Goal: Contribute content

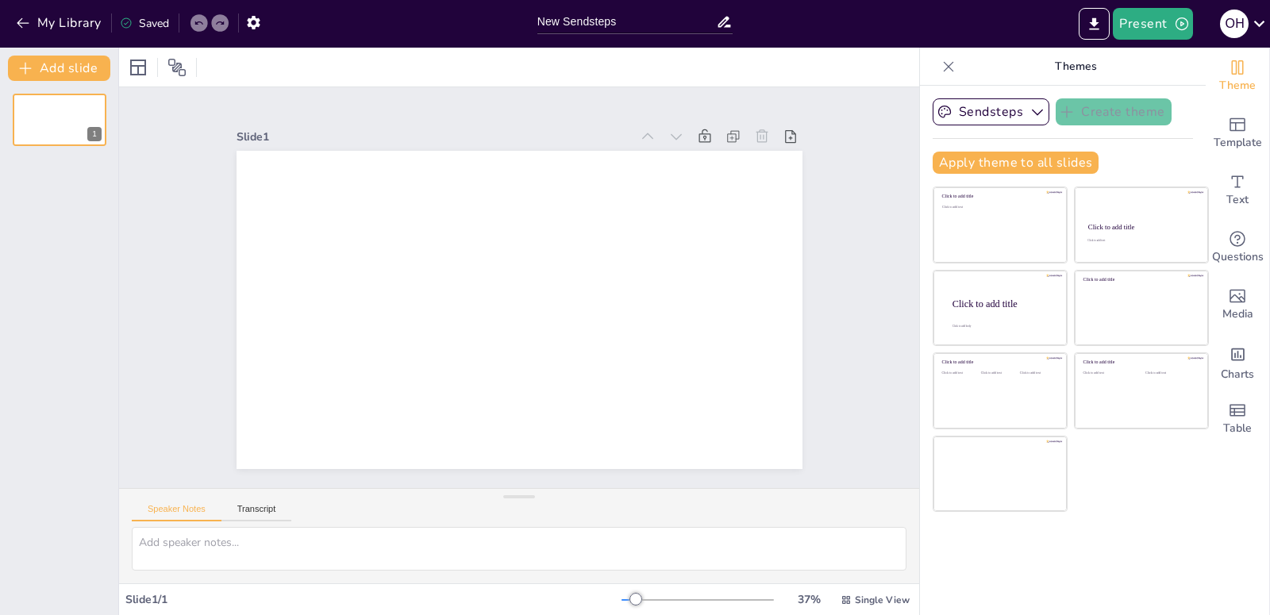
scroll to position [2, 0]
click at [654, 598] on div at bounding box center [697, 600] width 152 height 13
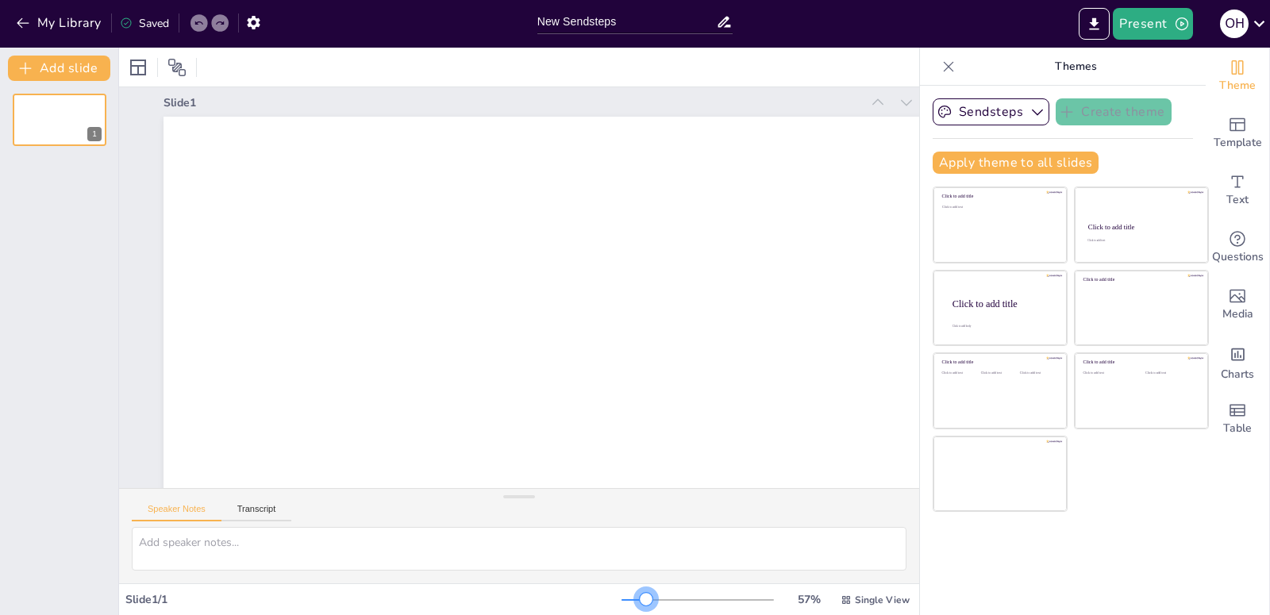
drag, startPoint x: 664, startPoint y: 598, endPoint x: 634, endPoint y: 600, distance: 29.4
click at [640, 600] on div at bounding box center [646, 599] width 13 height 13
click at [151, 548] on textarea at bounding box center [519, 549] width 775 height 44
click at [139, 599] on div "Slide 1 / 1" at bounding box center [373, 599] width 496 height 15
click at [173, 598] on div "Slide 1 / 1" at bounding box center [373, 599] width 496 height 15
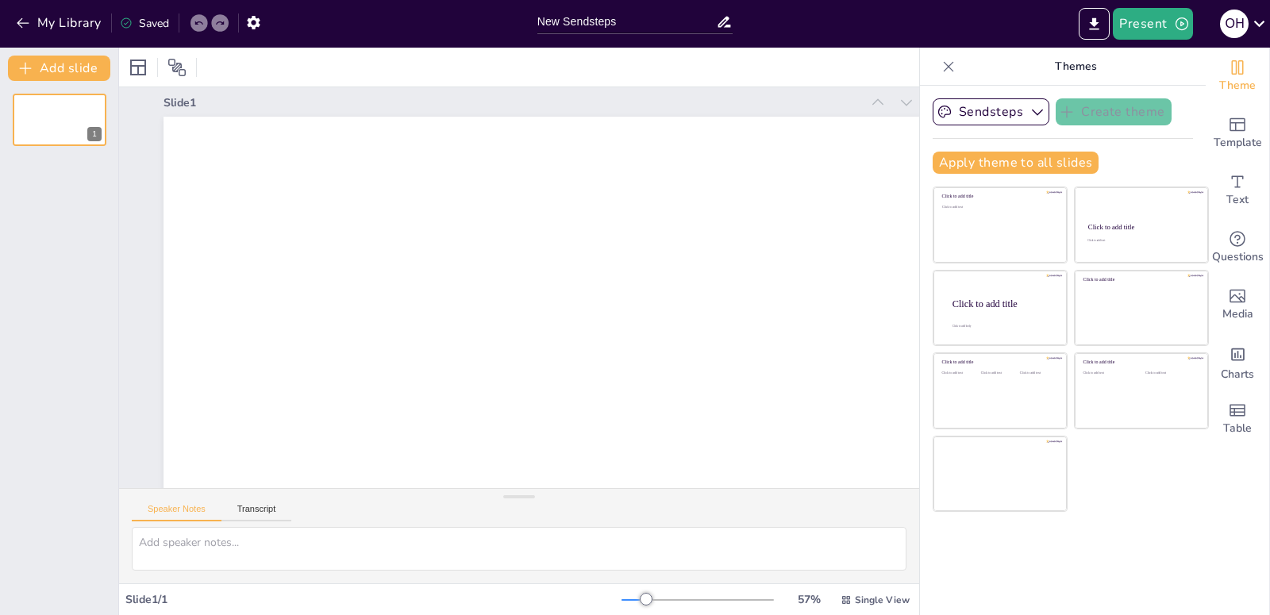
click at [175, 596] on div "Slide 1 / 1" at bounding box center [373, 599] width 496 height 15
click at [187, 545] on textarea at bounding box center [519, 549] width 775 height 44
paste textarea "Lore ipsumdolo sitame, consectet a elit sedd, — ei temporinci utlaboreet dolore…"
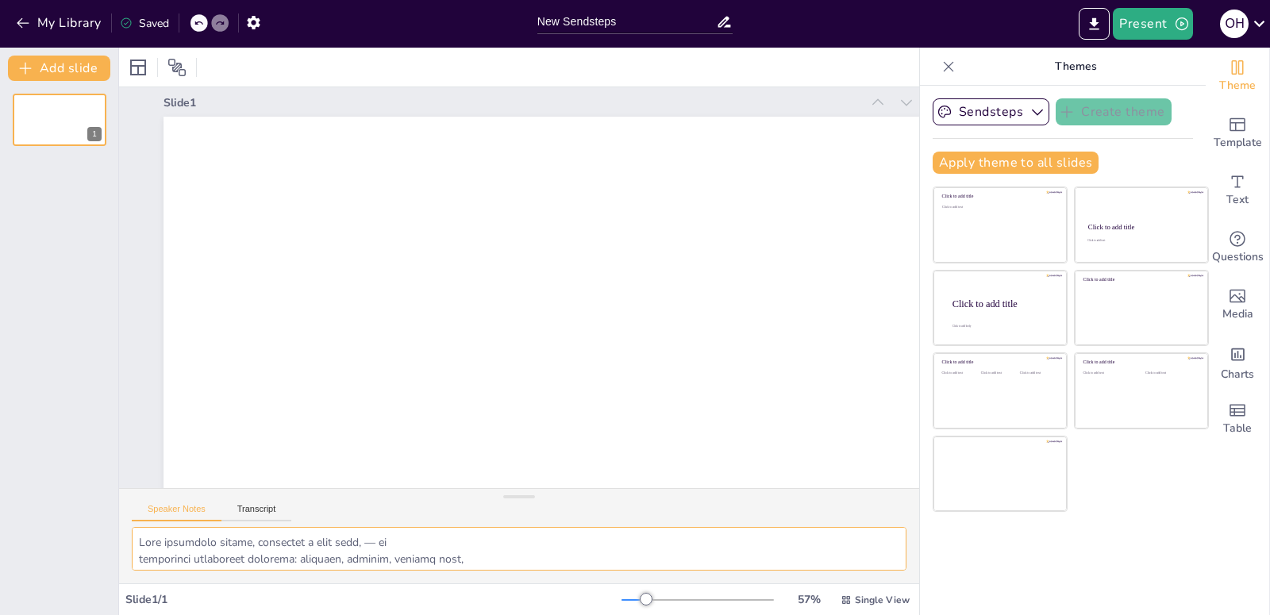
type textarea "Lore ipsumdolo sitame, consectet a elit sedd, — ei temporinci utlaboreet dolore…"
click at [714, 599] on div at bounding box center [697, 600] width 152 height 13
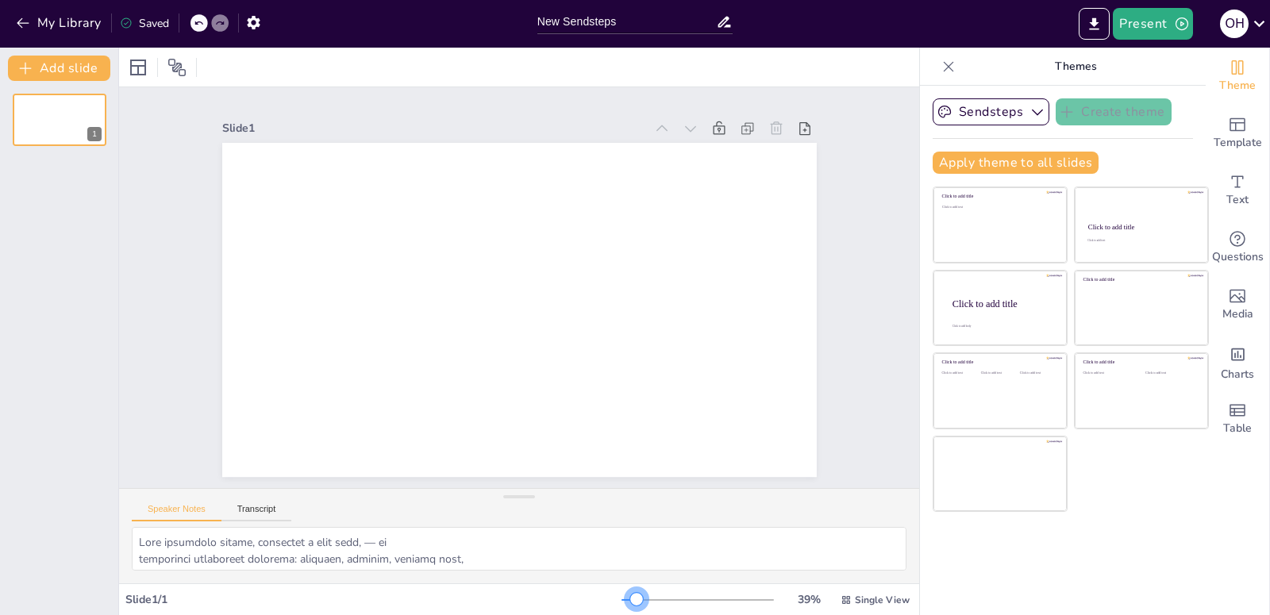
drag, startPoint x: 715, startPoint y: 599, endPoint x: 632, endPoint y: 595, distance: 83.4
click at [630, 595] on div at bounding box center [636, 599] width 13 height 13
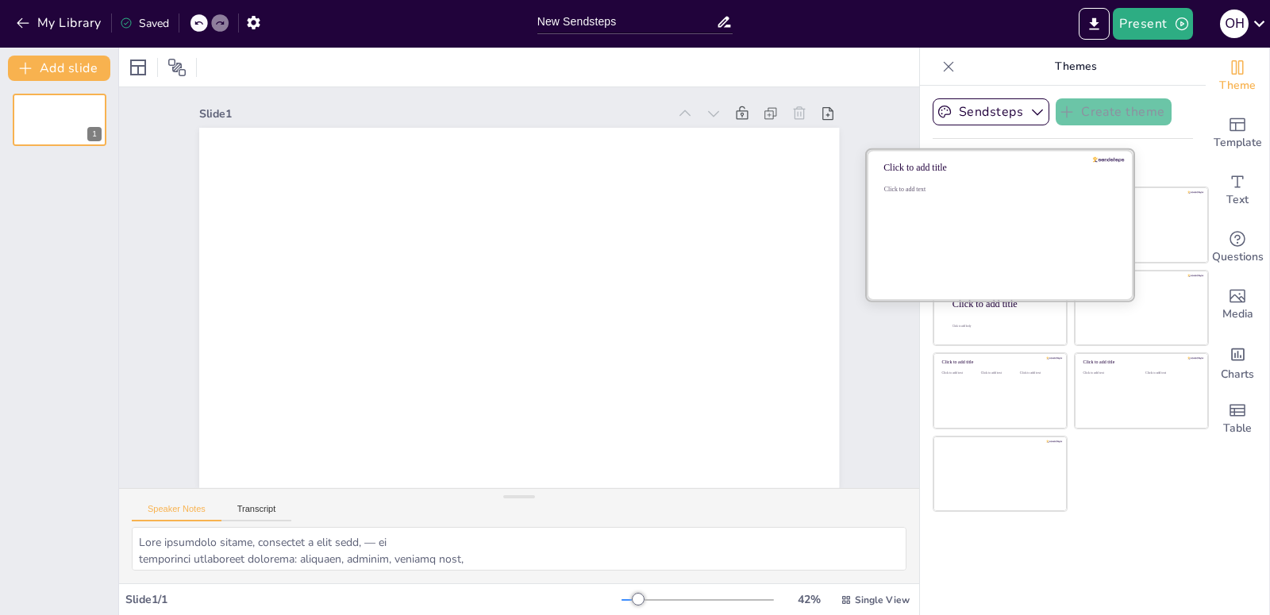
click at [961, 227] on div "Click to add text" at bounding box center [997, 235] width 227 height 98
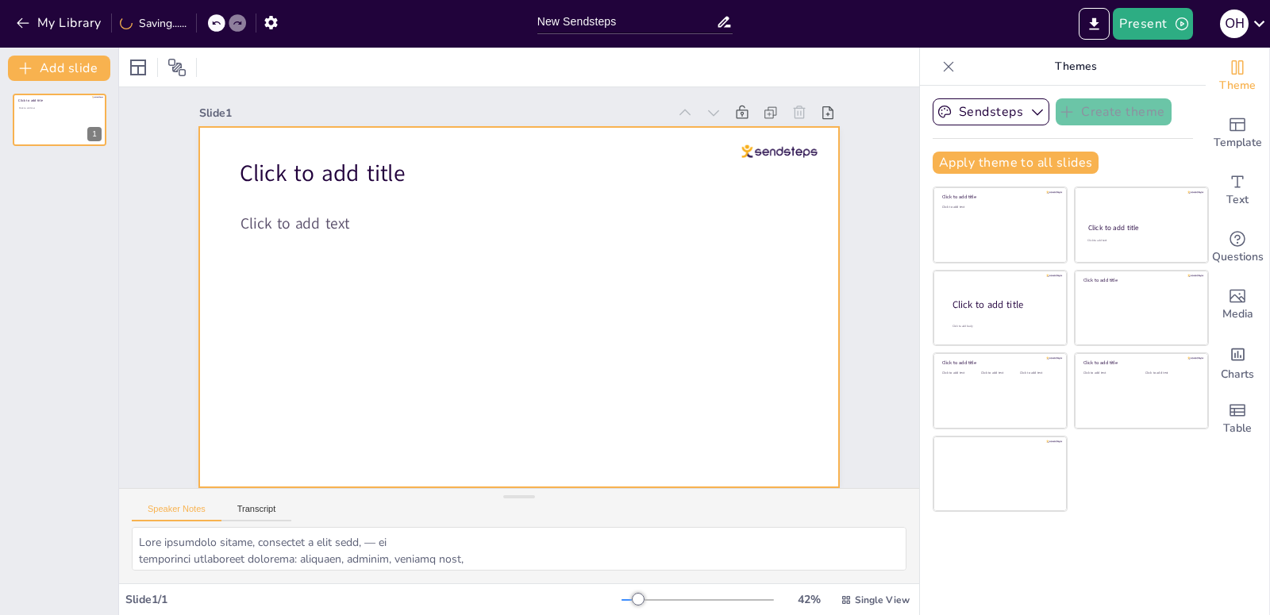
click at [327, 292] on div at bounding box center [519, 307] width 640 height 360
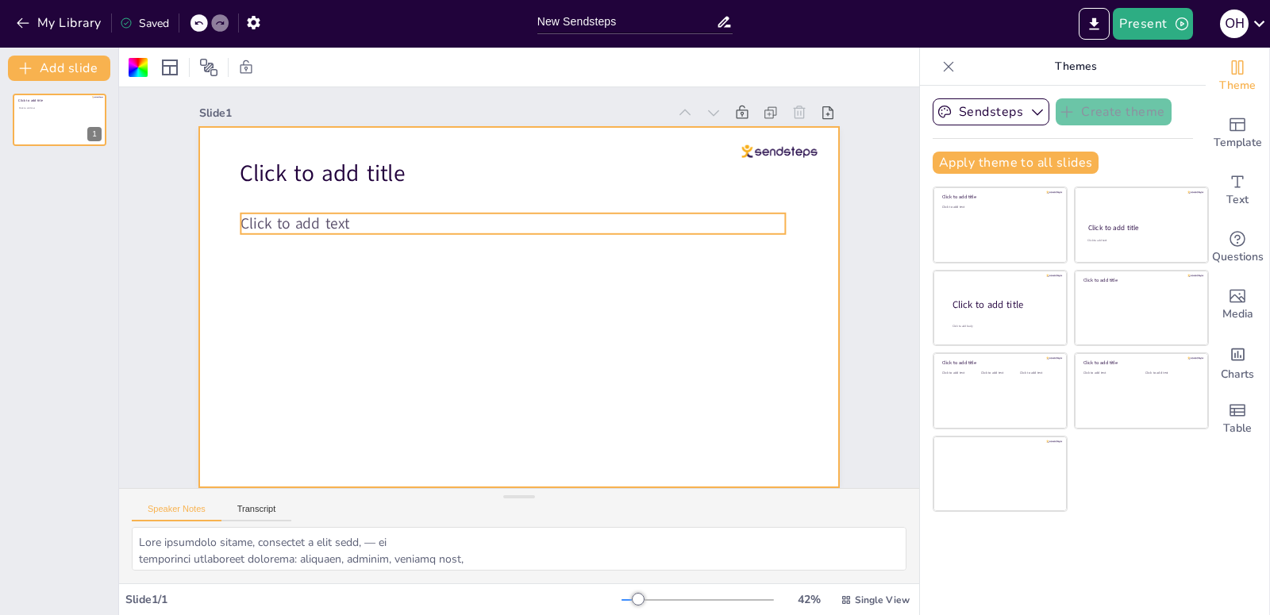
click at [267, 213] on span "Click to add text" at bounding box center [294, 223] width 109 height 21
